Goal: Task Accomplishment & Management: Manage account settings

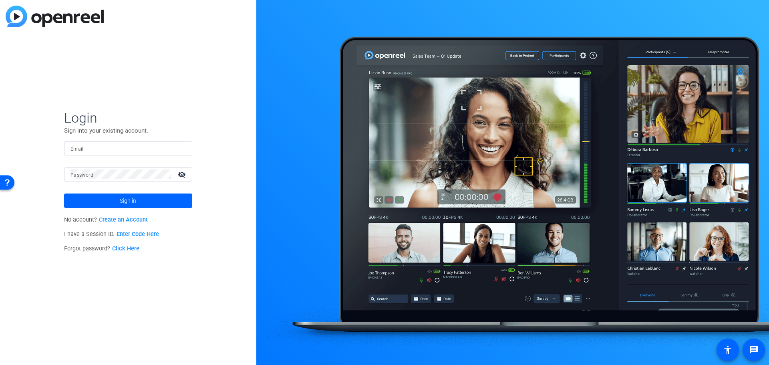
click at [164, 143] on div at bounding box center [127, 148] width 115 height 14
type input "[PERSON_NAME][EMAIL_ADDRESS][PERSON_NAME][DOMAIN_NAME]"
click at [64, 193] on button "Sign in" at bounding box center [128, 200] width 128 height 14
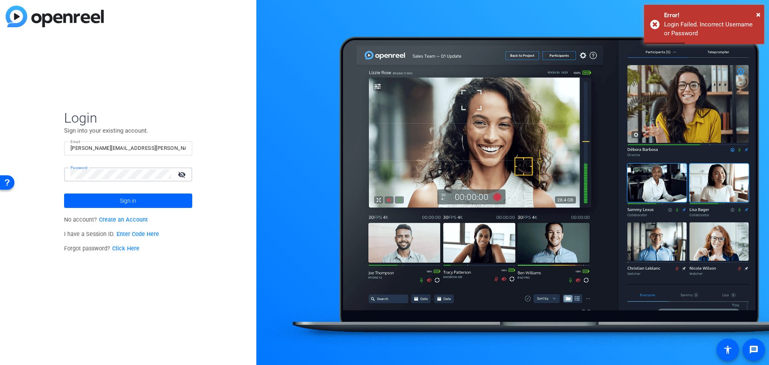
click at [64, 193] on button "Sign in" at bounding box center [128, 200] width 128 height 14
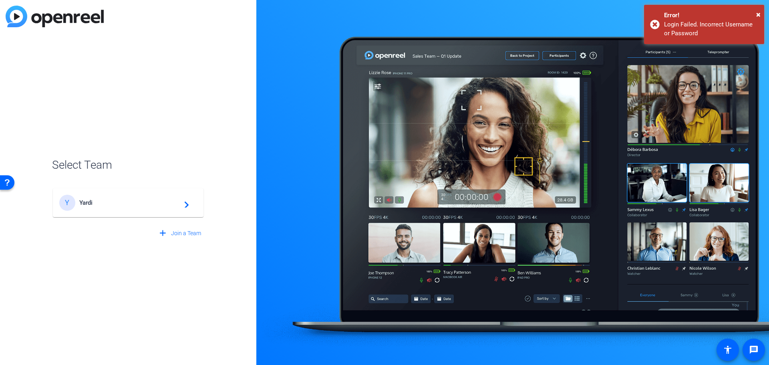
drag, startPoint x: 164, startPoint y: 206, endPoint x: 155, endPoint y: 218, distance: 14.7
click at [162, 207] on div "Y Yardi navigate_next" at bounding box center [128, 203] width 138 height 16
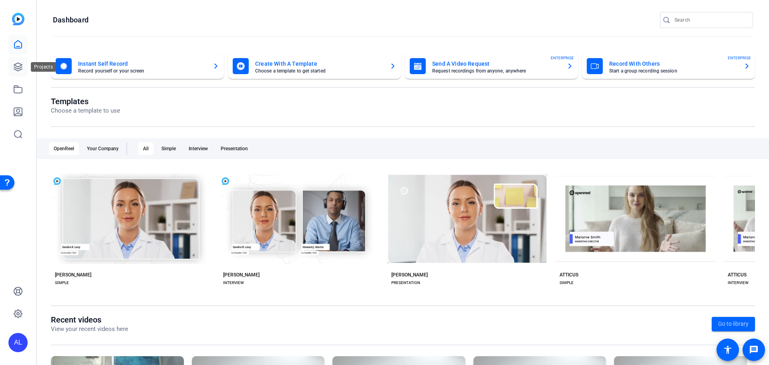
click at [25, 65] on link at bounding box center [17, 66] width 19 height 19
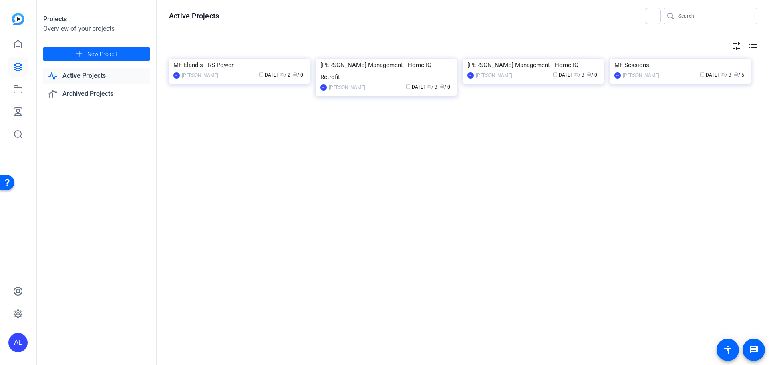
click at [118, 50] on span at bounding box center [96, 53] width 106 height 19
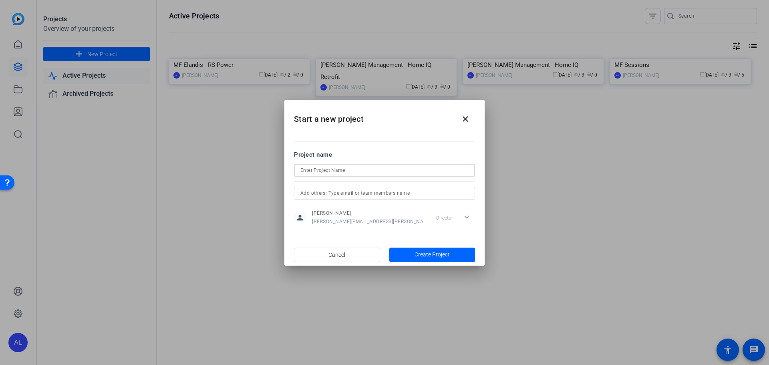
click at [355, 172] on input at bounding box center [384, 170] width 168 height 10
type input "[PERSON_NAME] - RS POwer"
click at [410, 254] on span "button" at bounding box center [432, 254] width 86 height 19
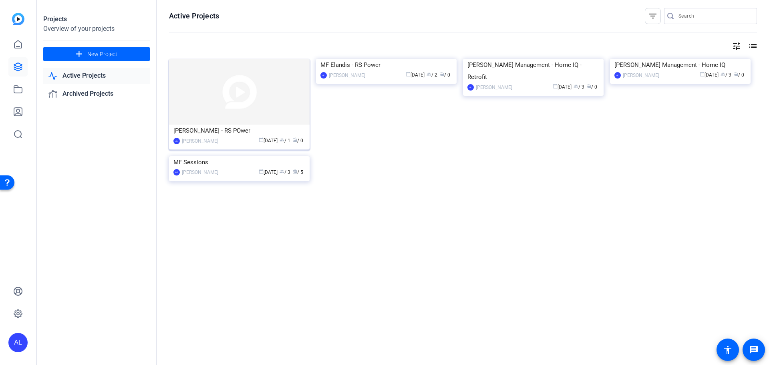
click at [225, 141] on div "calendar_today [DATE] group / 1 radio / 0" at bounding box center [263, 141] width 83 height 8
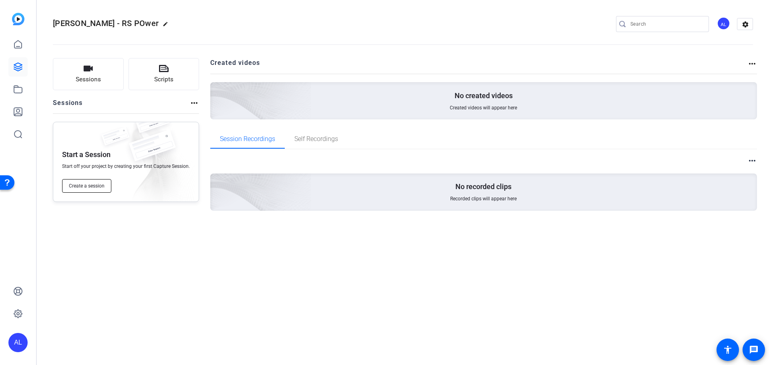
click at [101, 186] on span "Create a session" at bounding box center [87, 186] width 36 height 6
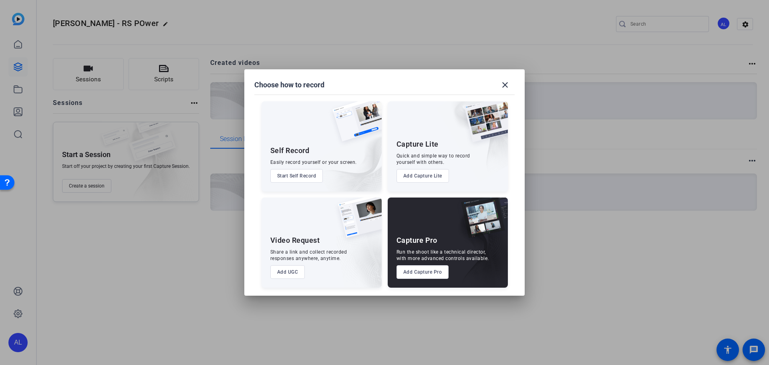
click at [440, 274] on button "Add Capture Pro" at bounding box center [422, 272] width 52 height 14
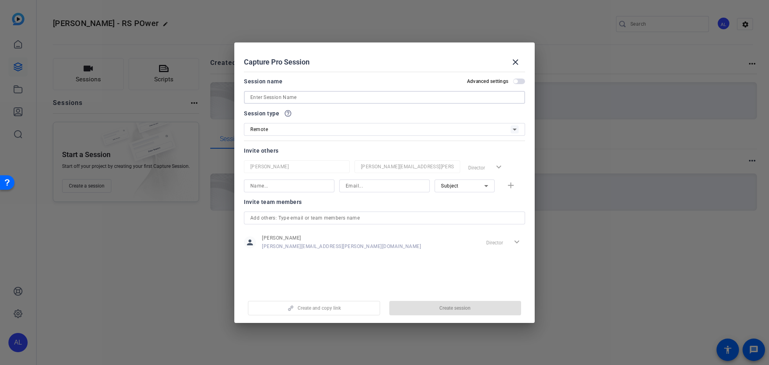
click at [335, 100] on input at bounding box center [384, 97] width 268 height 10
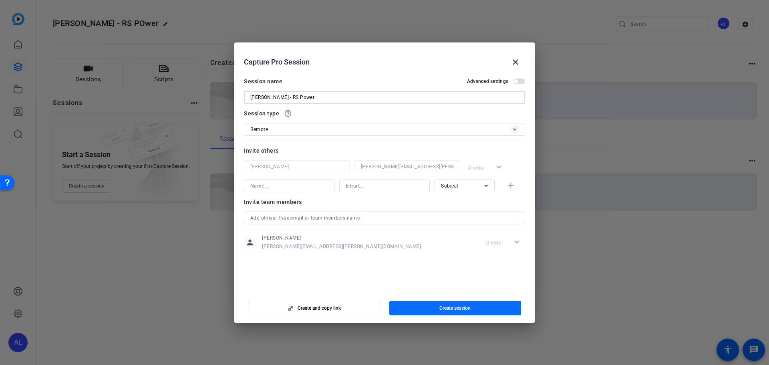
type input "[PERSON_NAME] - RS Power"
click at [492, 307] on span "button" at bounding box center [455, 307] width 132 height 19
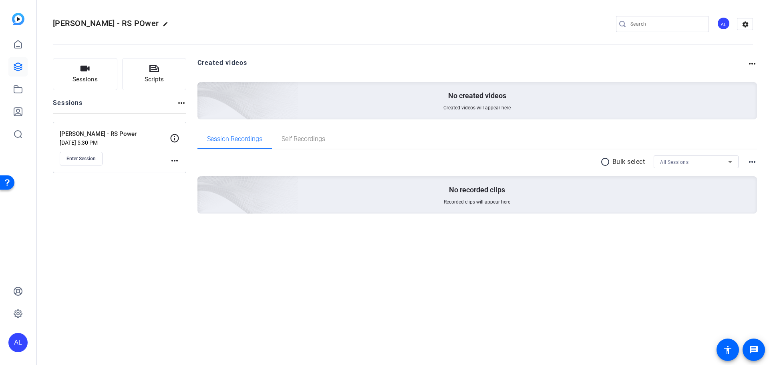
click at [177, 160] on mat-icon "more_horiz" at bounding box center [175, 161] width 10 height 10
click at [203, 175] on span "Edit Session" at bounding box center [194, 172] width 36 height 10
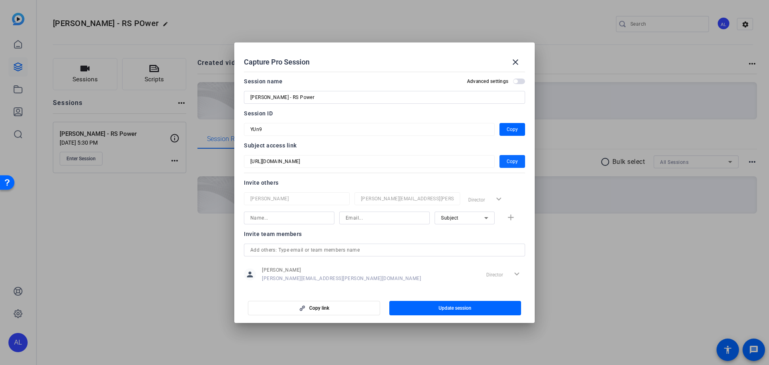
click at [506, 160] on span "Copy" at bounding box center [511, 162] width 11 height 10
click at [519, 62] on mat-icon "close" at bounding box center [515, 62] width 10 height 10
